Goal: Find specific page/section: Find specific page/section

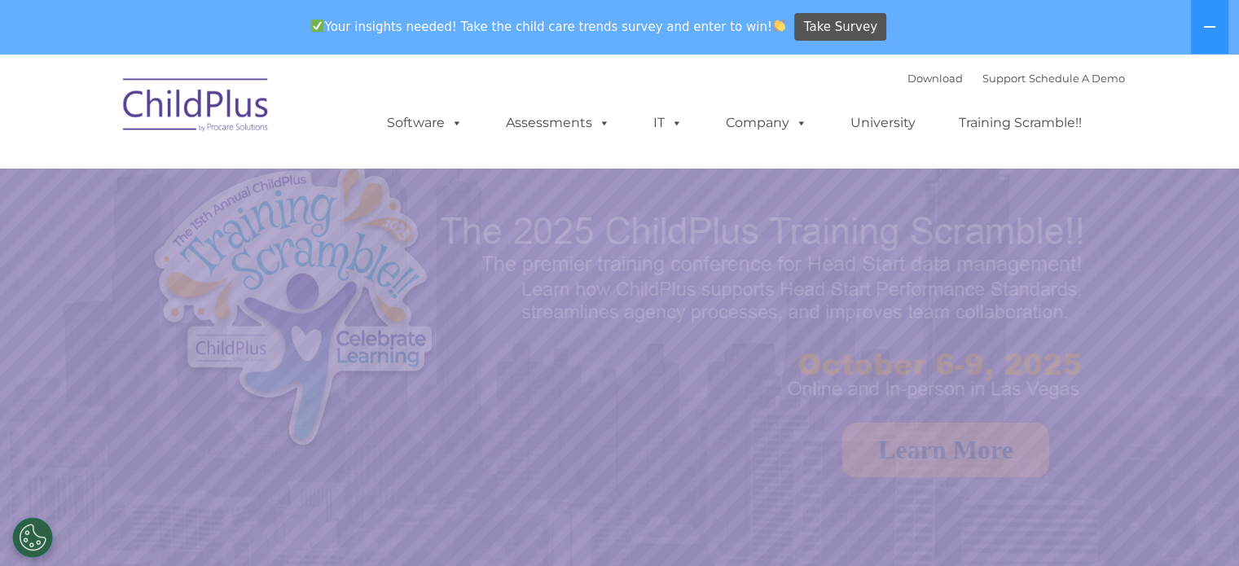
select select "MEDIUM"
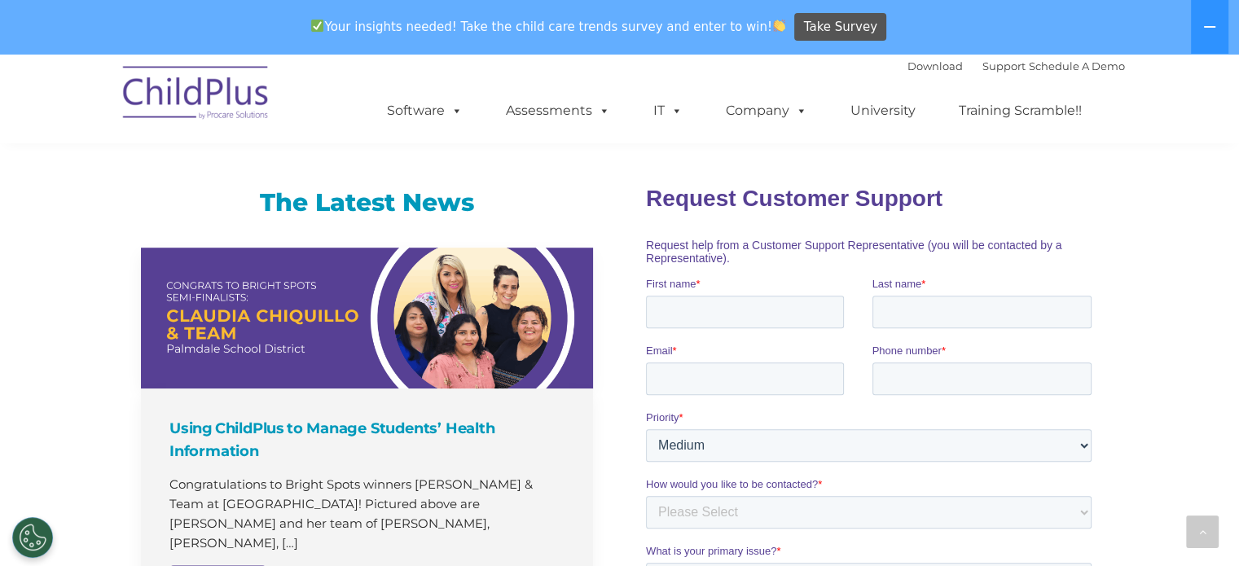
scroll to position [971, 0]
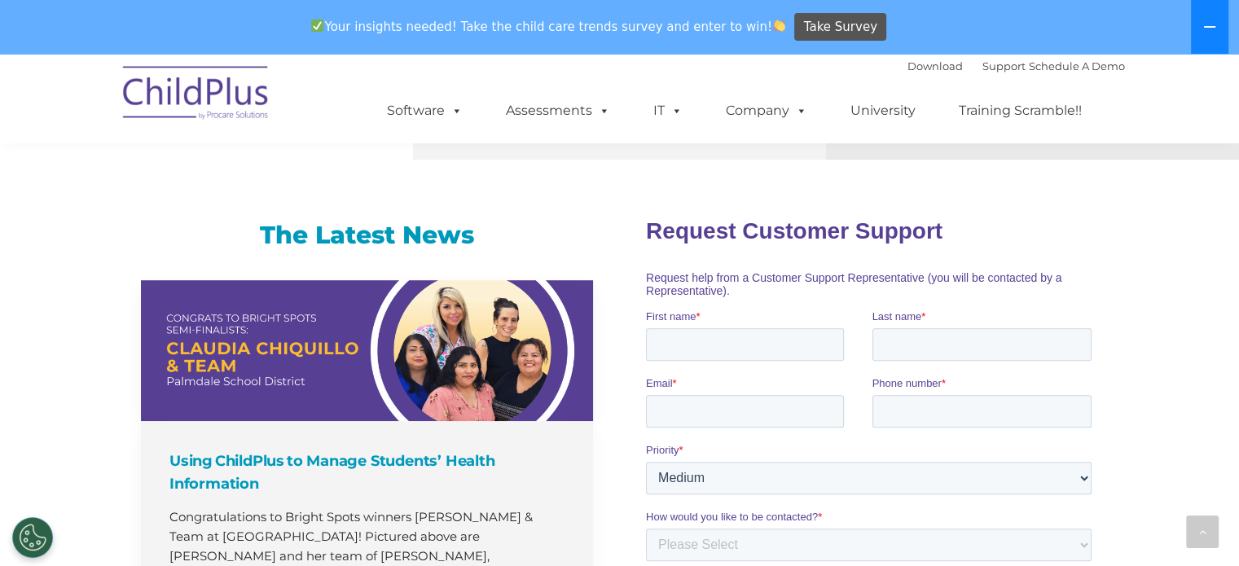
click at [1209, 45] on button at bounding box center [1209, 27] width 37 height 54
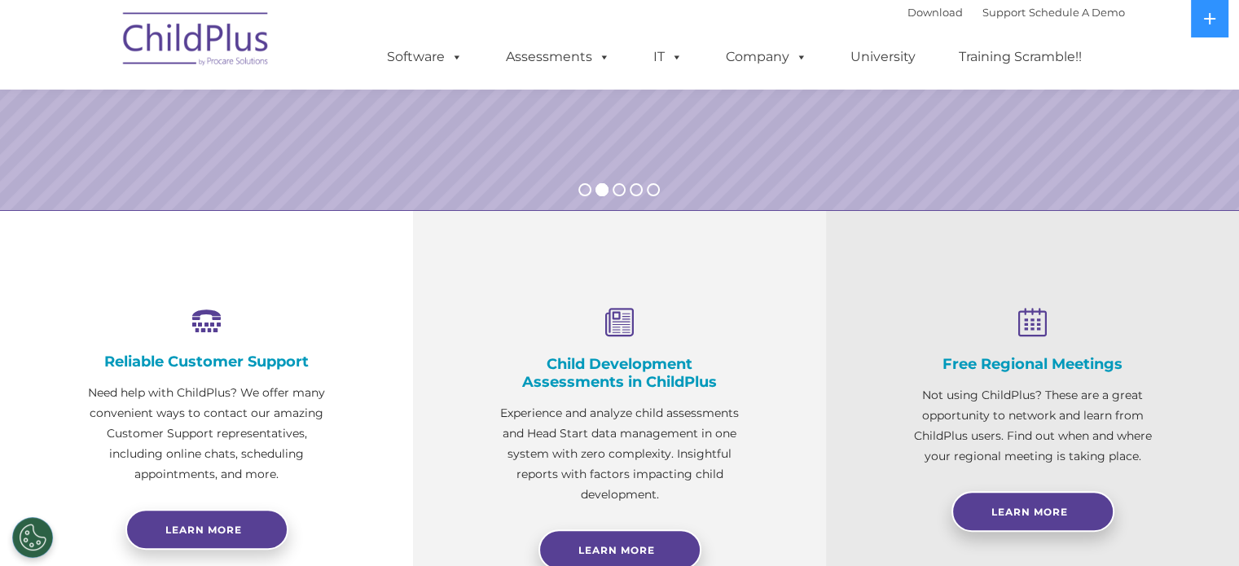
scroll to position [420, 0]
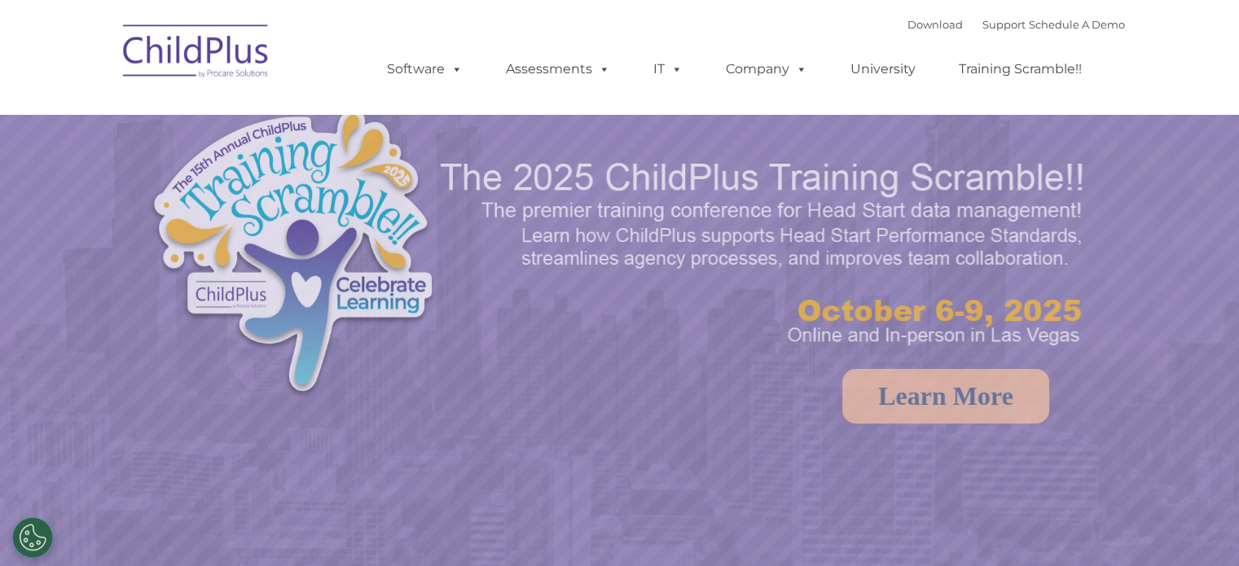
select select "MEDIUM"
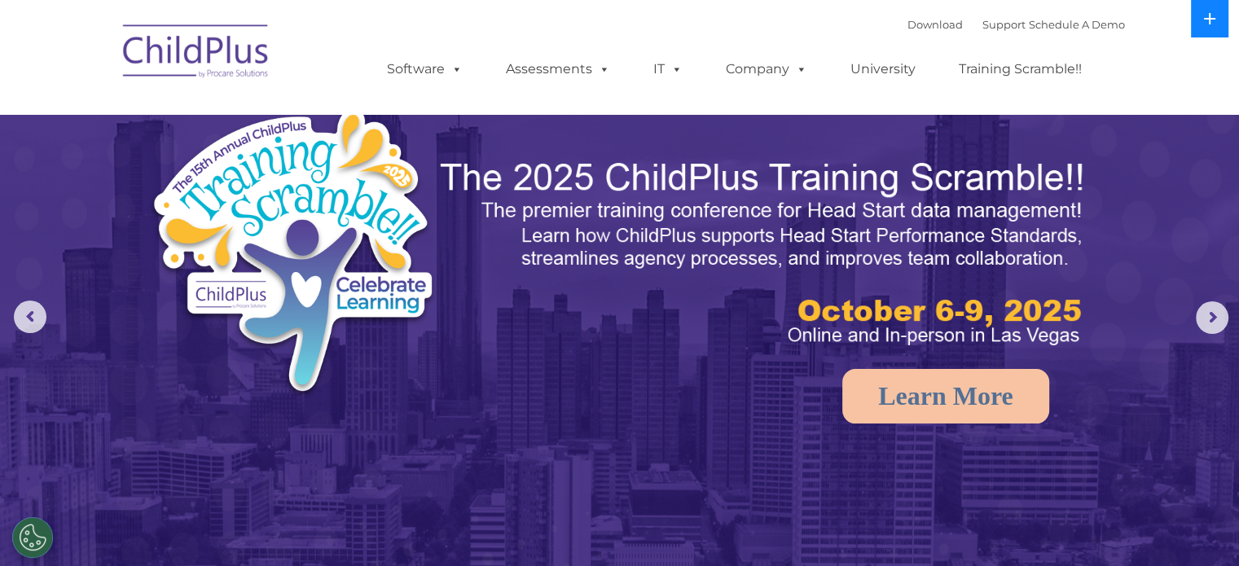
click at [1210, 22] on icon at bounding box center [1209, 18] width 11 height 11
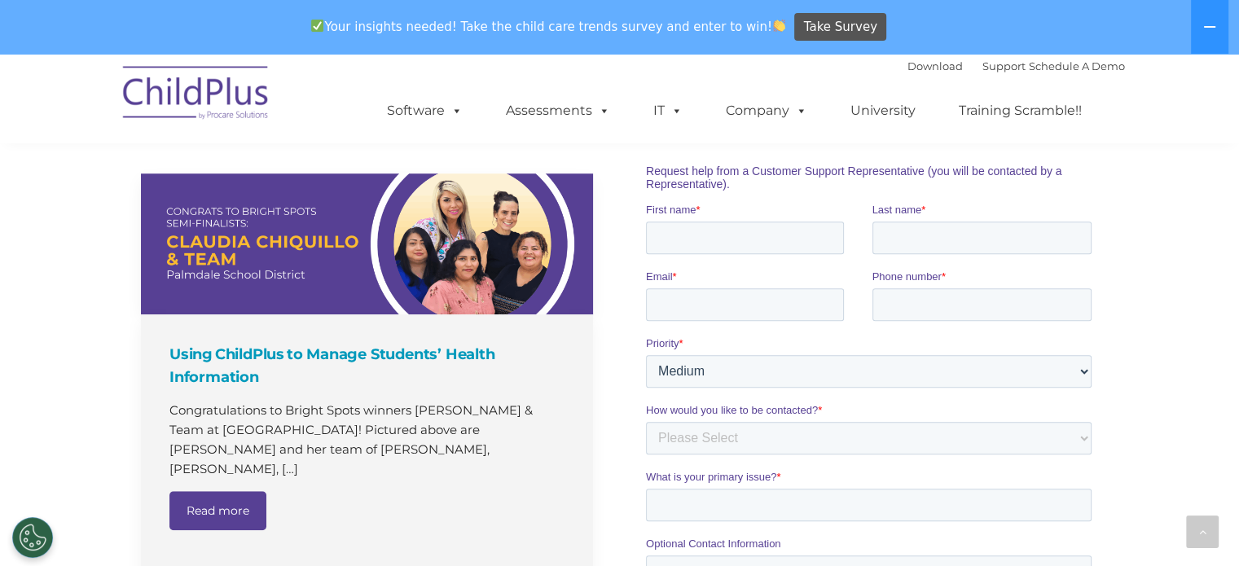
scroll to position [1070, 0]
